Goal: Information Seeking & Learning: Learn about a topic

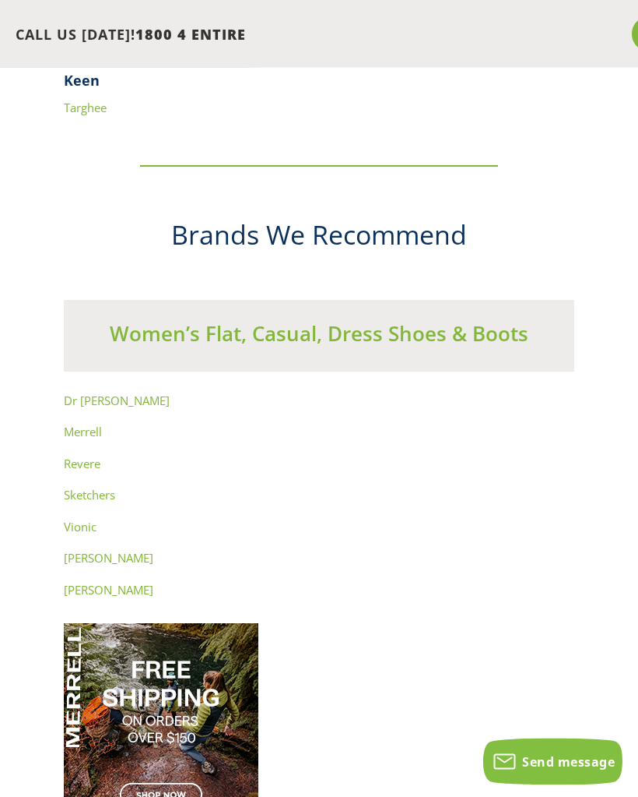
scroll to position [11481, 0]
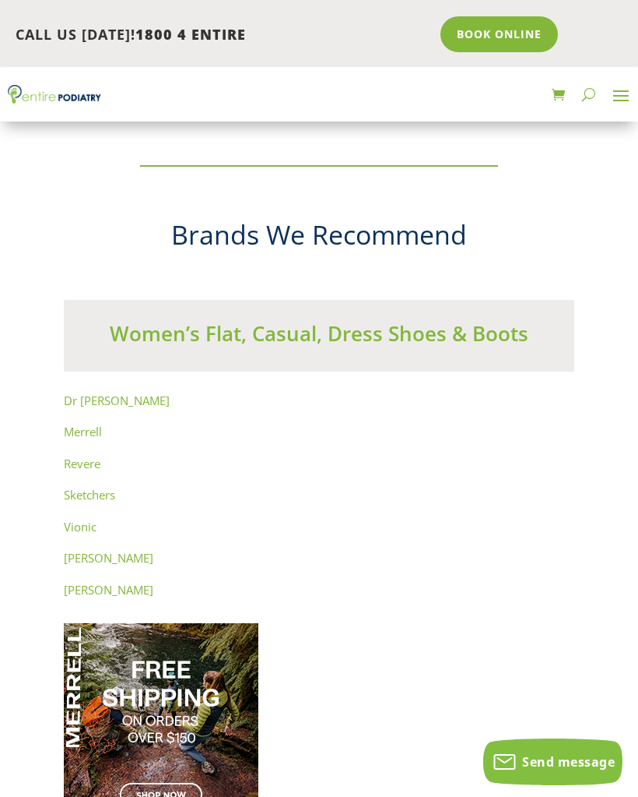
click at [91, 550] on link "[PERSON_NAME]" at bounding box center [109, 558] width 90 height 16
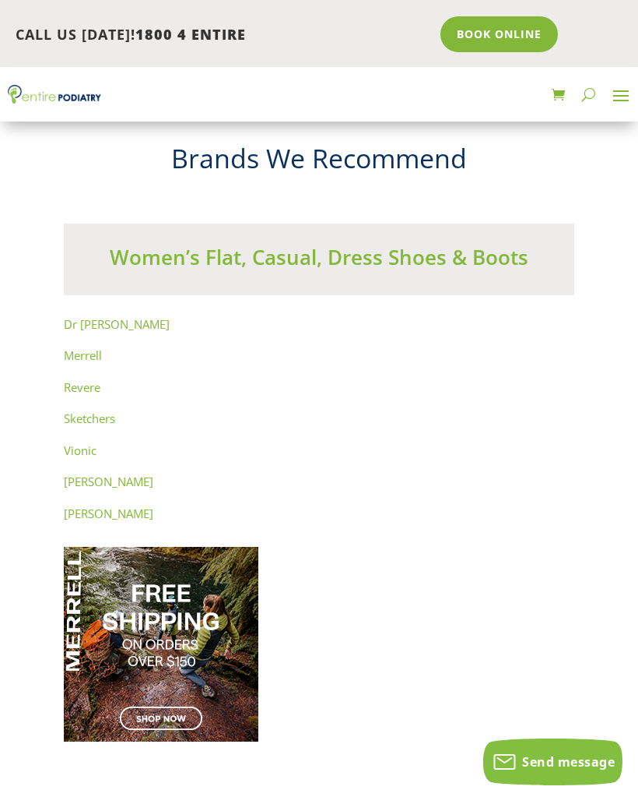
click at [107, 316] on link "Dr Comfort" at bounding box center [117, 324] width 106 height 16
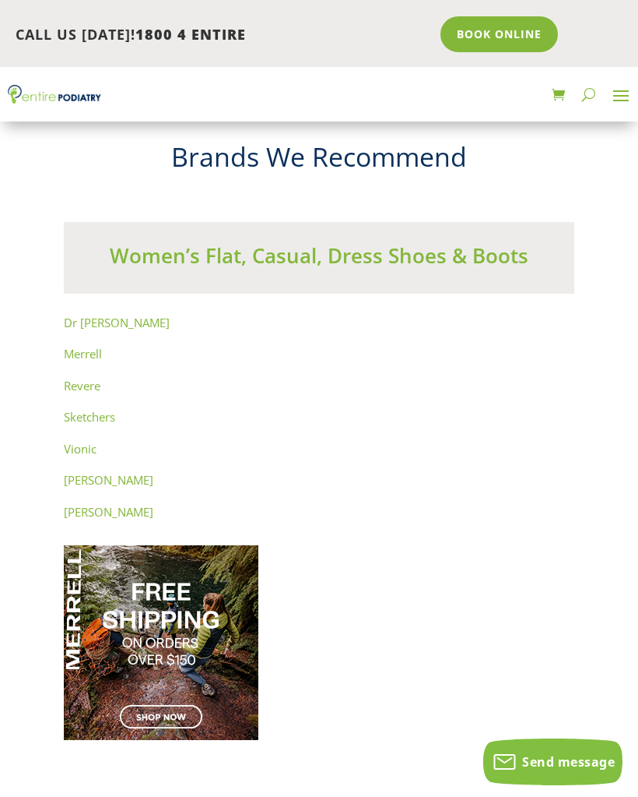
click at [90, 378] on link "Revere" at bounding box center [82, 386] width 37 height 16
click at [89, 440] on link "Vionic" at bounding box center [80, 448] width 33 height 16
click at [113, 503] on link "Dr Martens" at bounding box center [109, 511] width 90 height 16
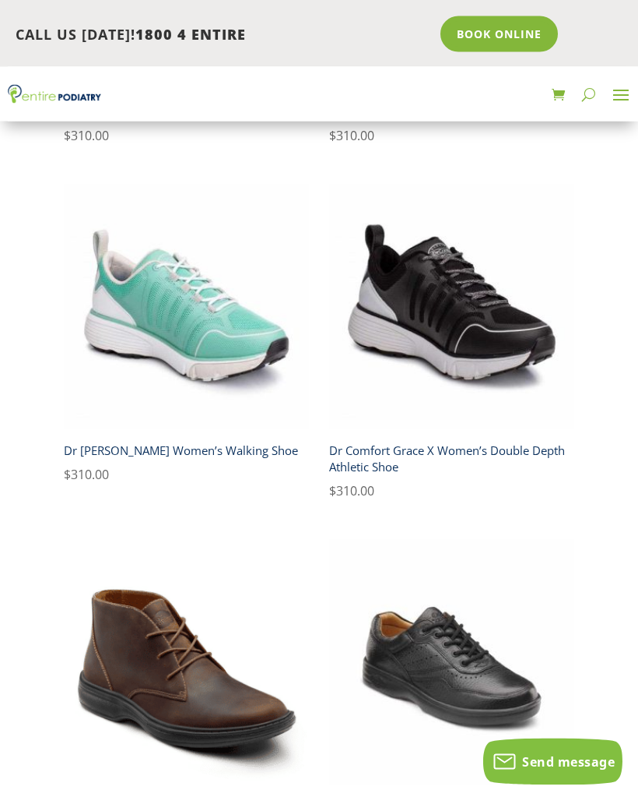
scroll to position [1297, 0]
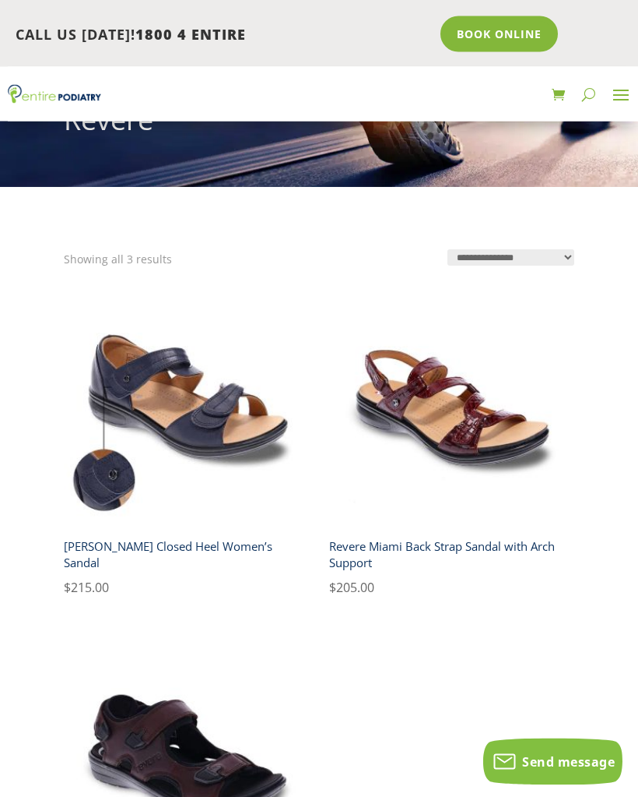
scroll to position [161, 0]
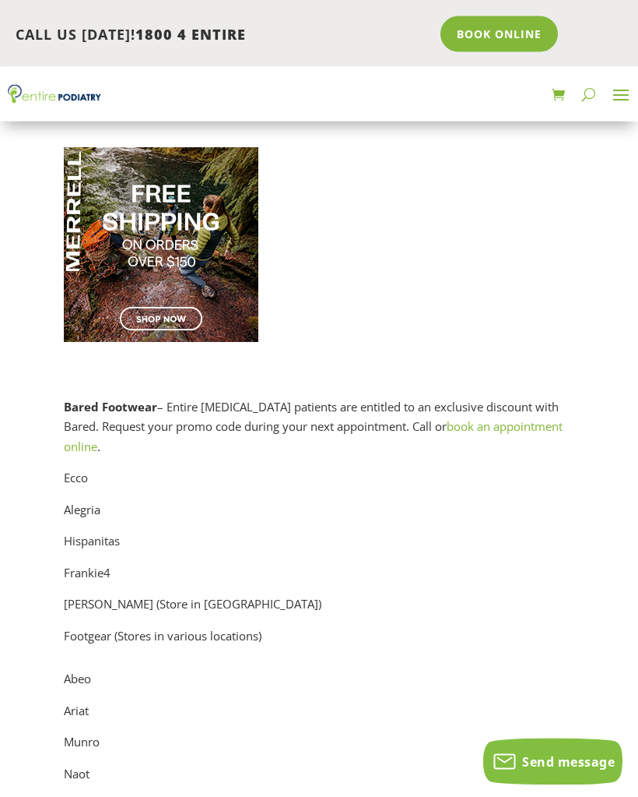
scroll to position [11956, 0]
click at [72, 669] on p "Abeo" at bounding box center [319, 685] width 511 height 32
click at [76, 570] on div "Dr Comfort Merrell Revere Sketchers Vionic Windsor Smith Dr Martens Bared Footw…" at bounding box center [319, 396] width 511 height 963
click at [70, 669] on p "Abeo" at bounding box center [319, 685] width 511 height 32
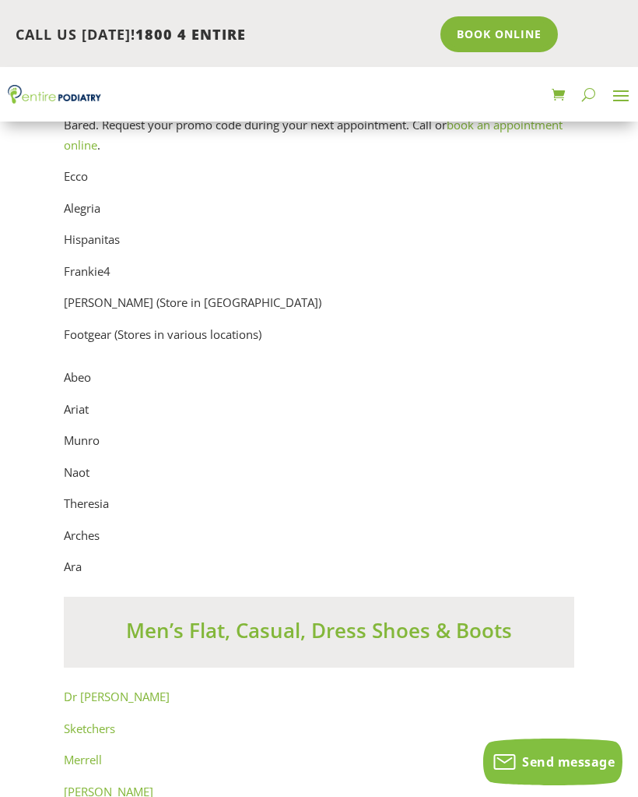
scroll to position [12181, 0]
